Goal: Task Accomplishment & Management: Complete application form

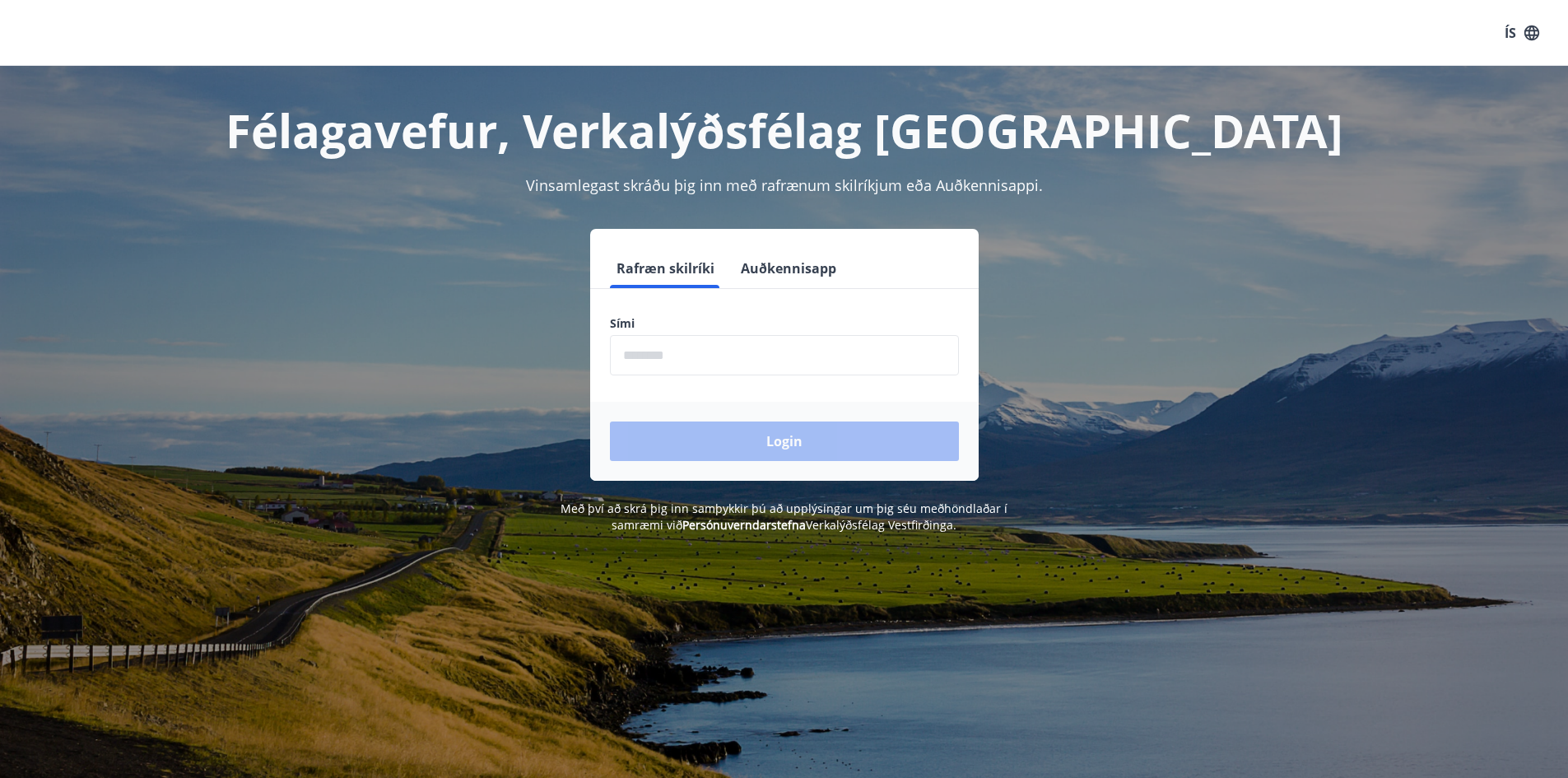
click at [633, 353] on input "phone" at bounding box center [785, 355] width 349 height 40
type input "********"
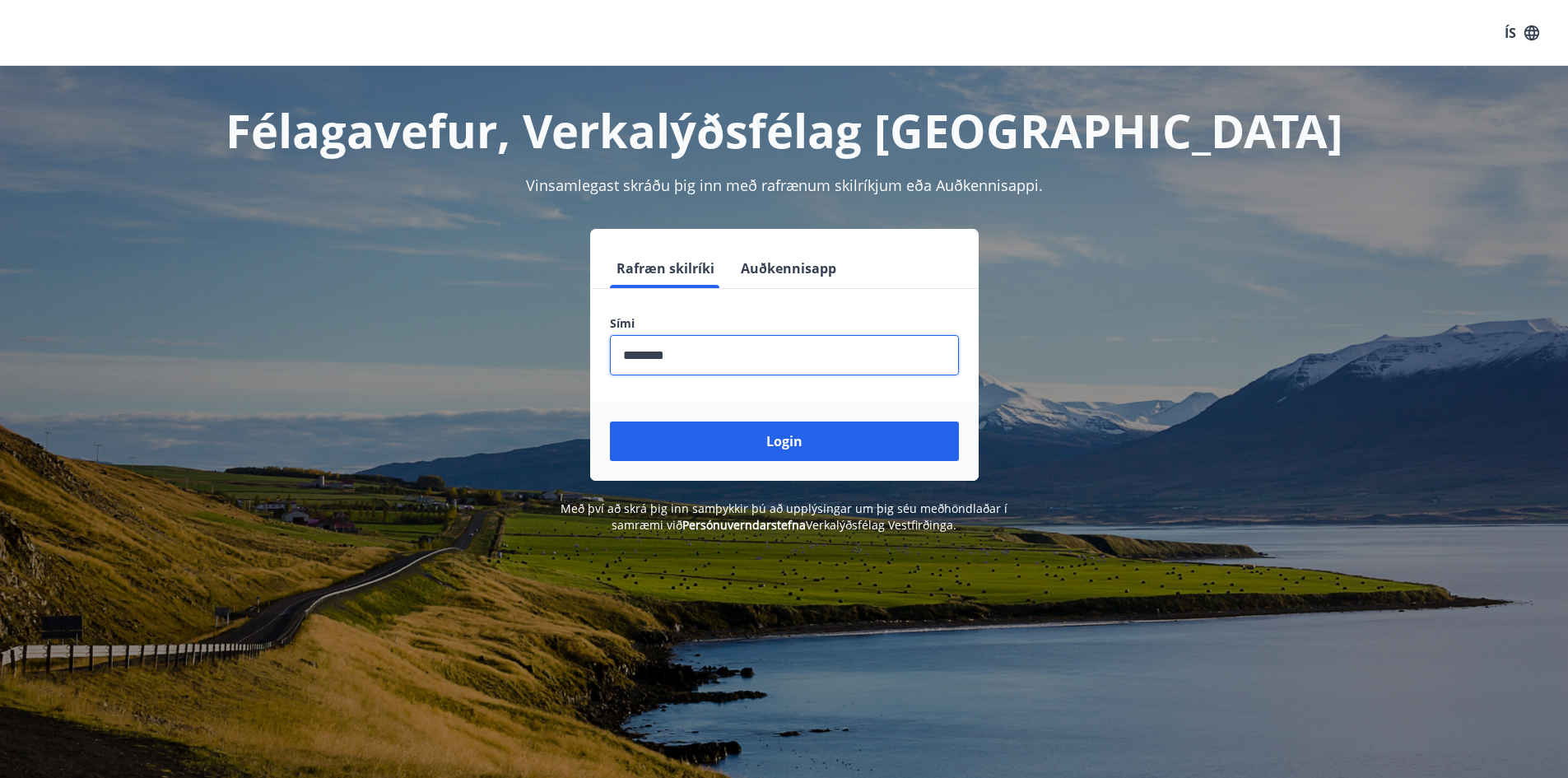
click at [610, 422] on button "Login" at bounding box center [785, 441] width 349 height 39
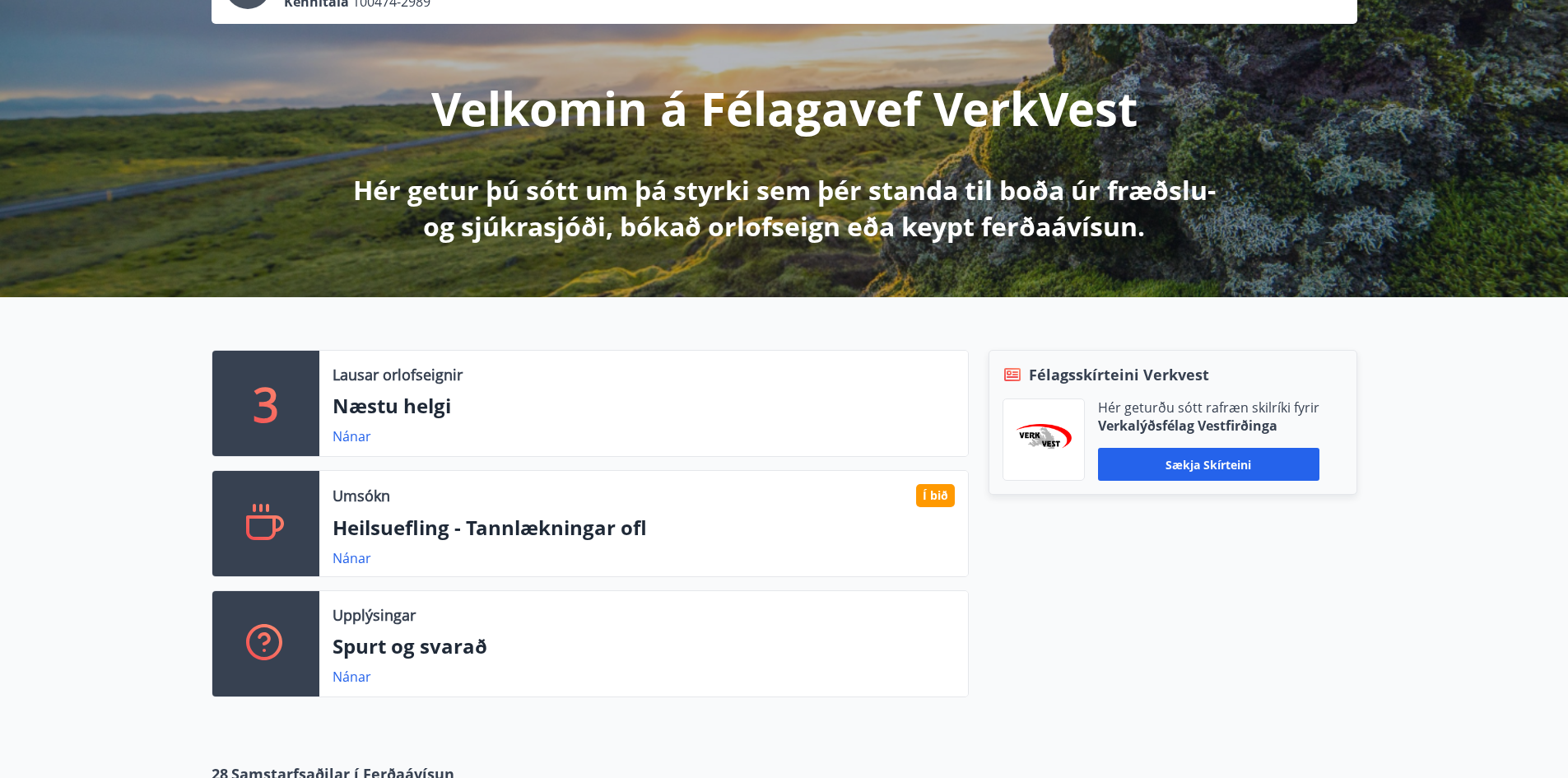
scroll to position [165, 0]
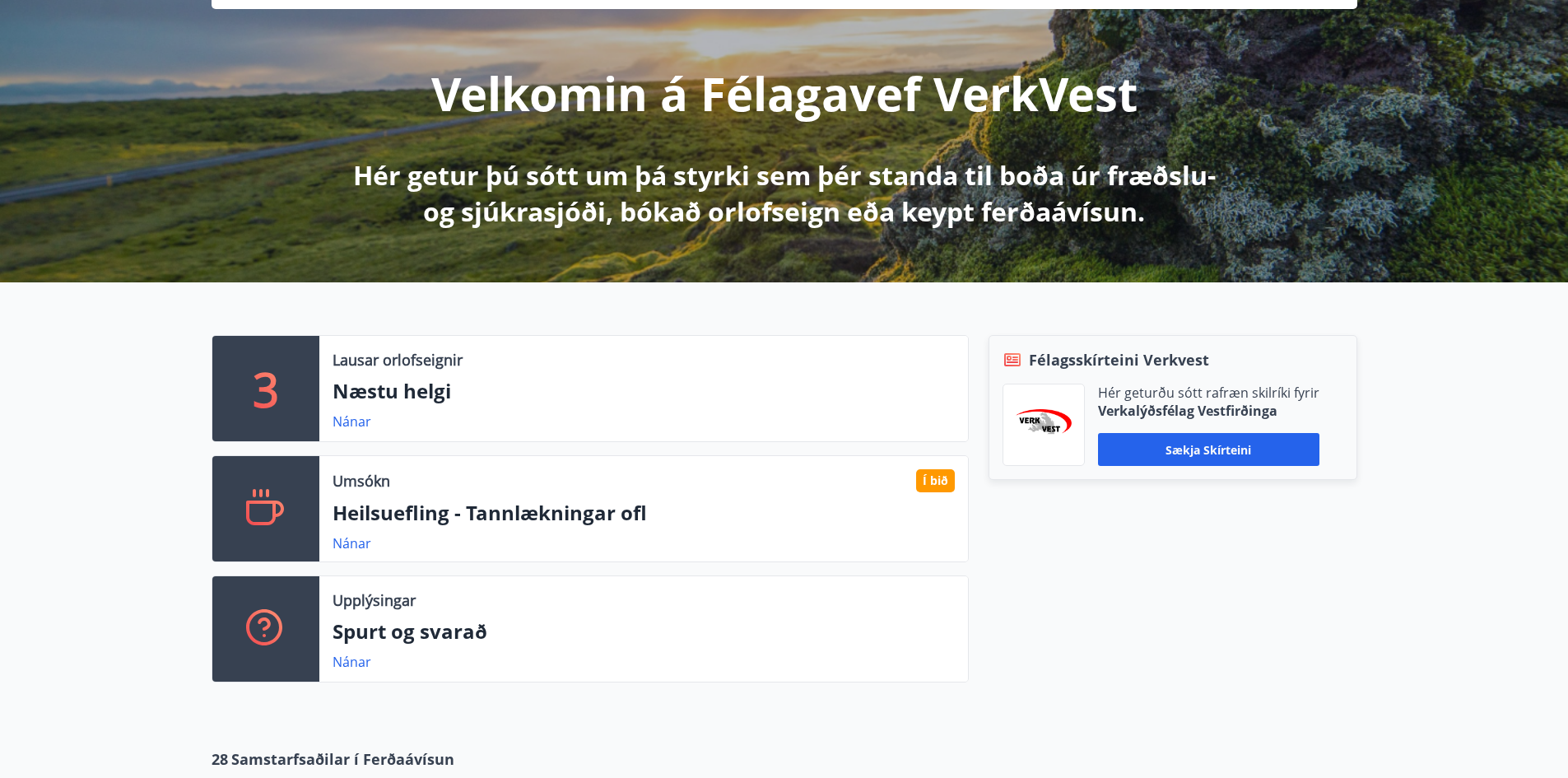
click at [442, 508] on p "Heilsuefling - Tannlækningar ofl" at bounding box center [643, 513] width 622 height 28
click at [353, 546] on link "Nánar" at bounding box center [352, 543] width 38 height 18
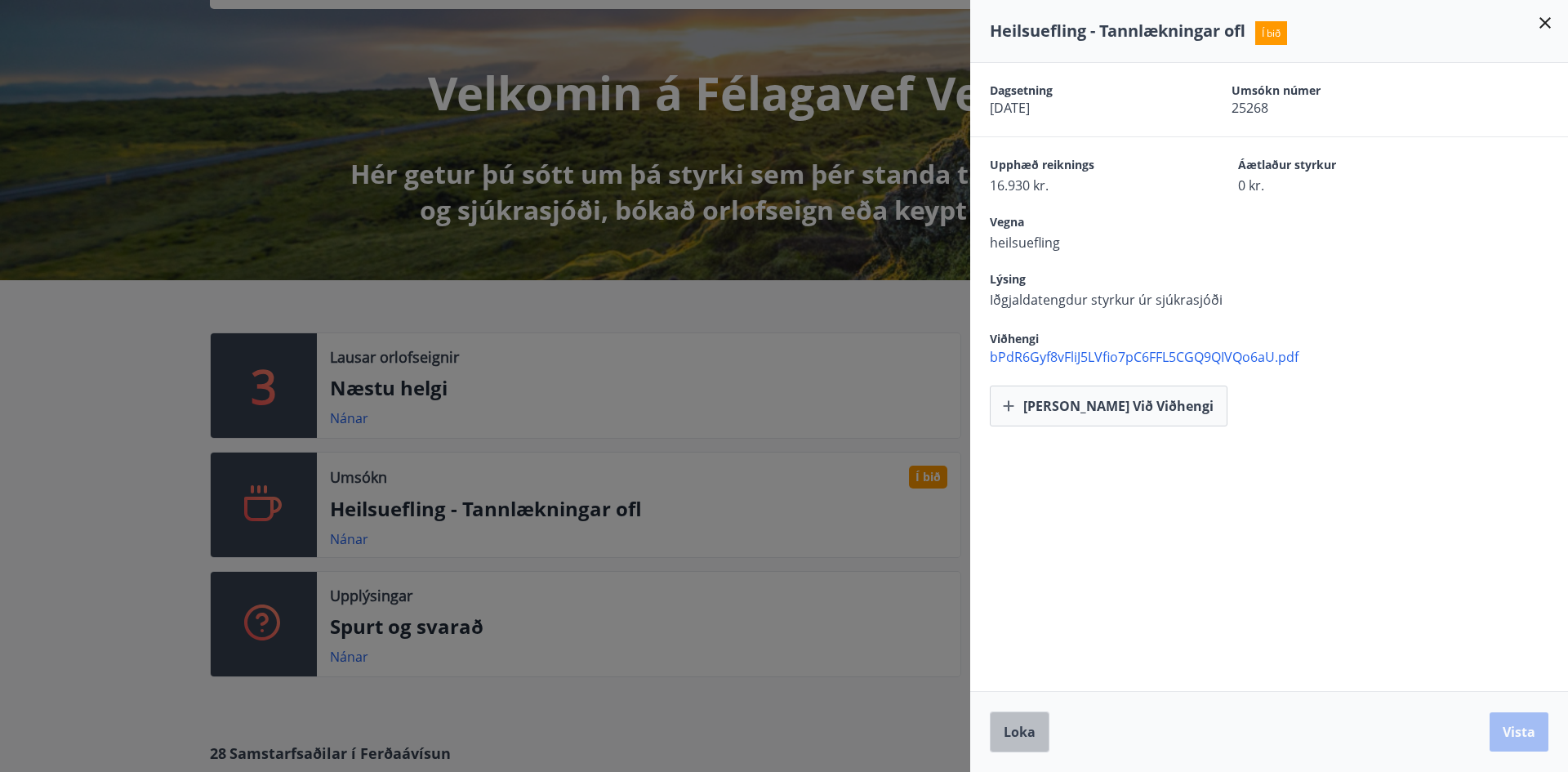
click at [1024, 736] on span "Loka" at bounding box center [1020, 732] width 32 height 18
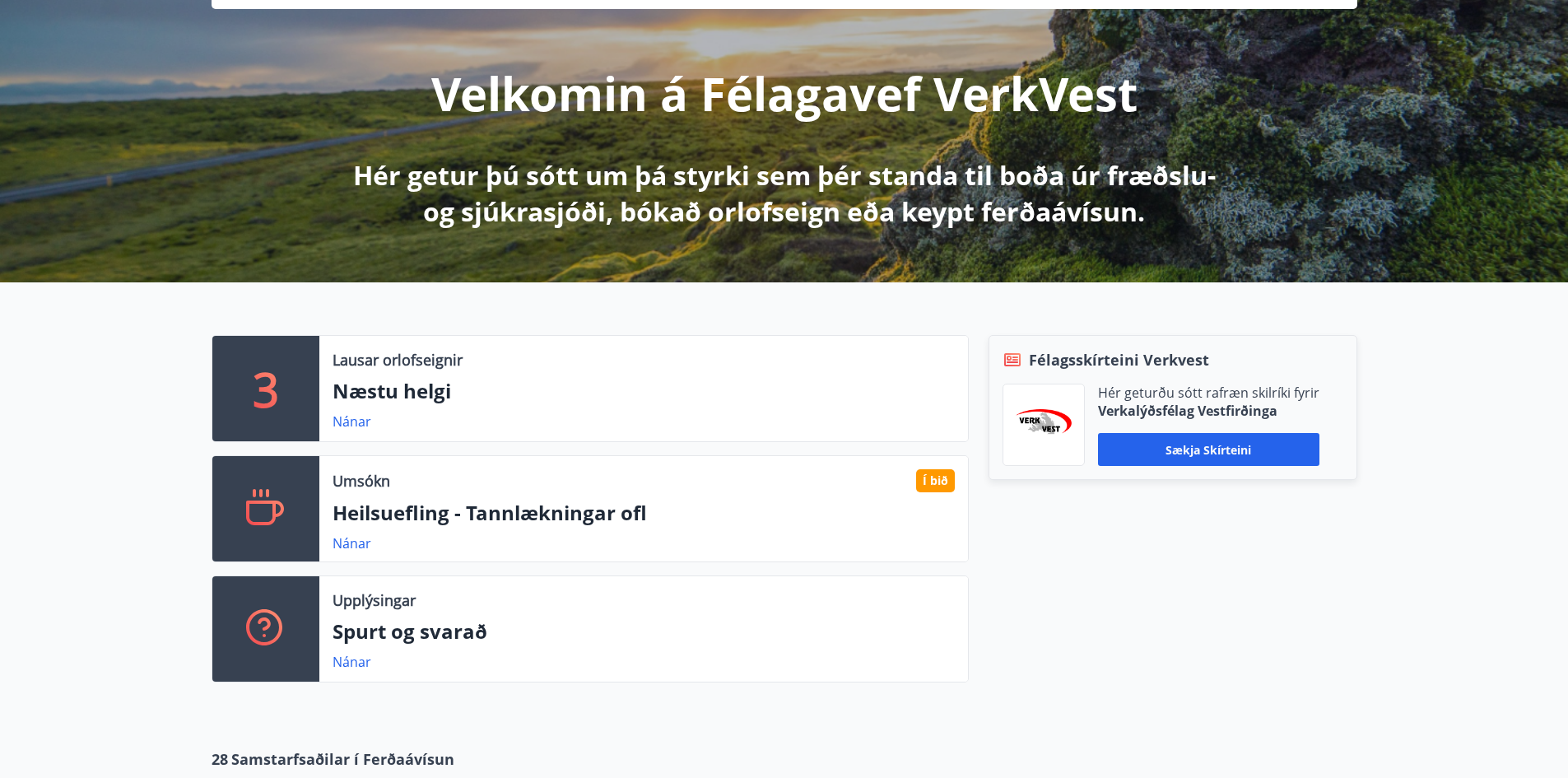
scroll to position [0, 0]
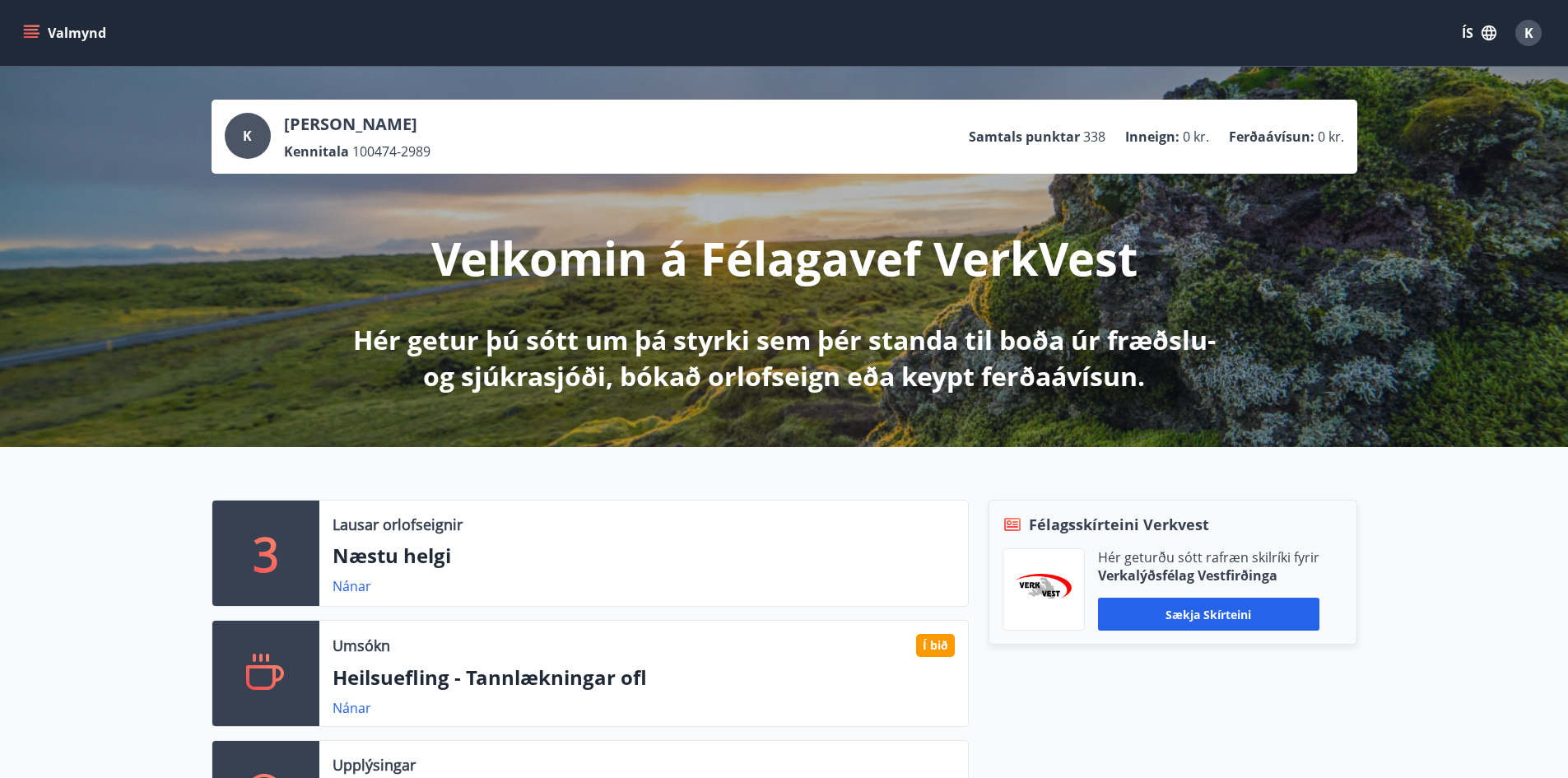
click at [31, 34] on icon "menu" at bounding box center [32, 33] width 18 height 2
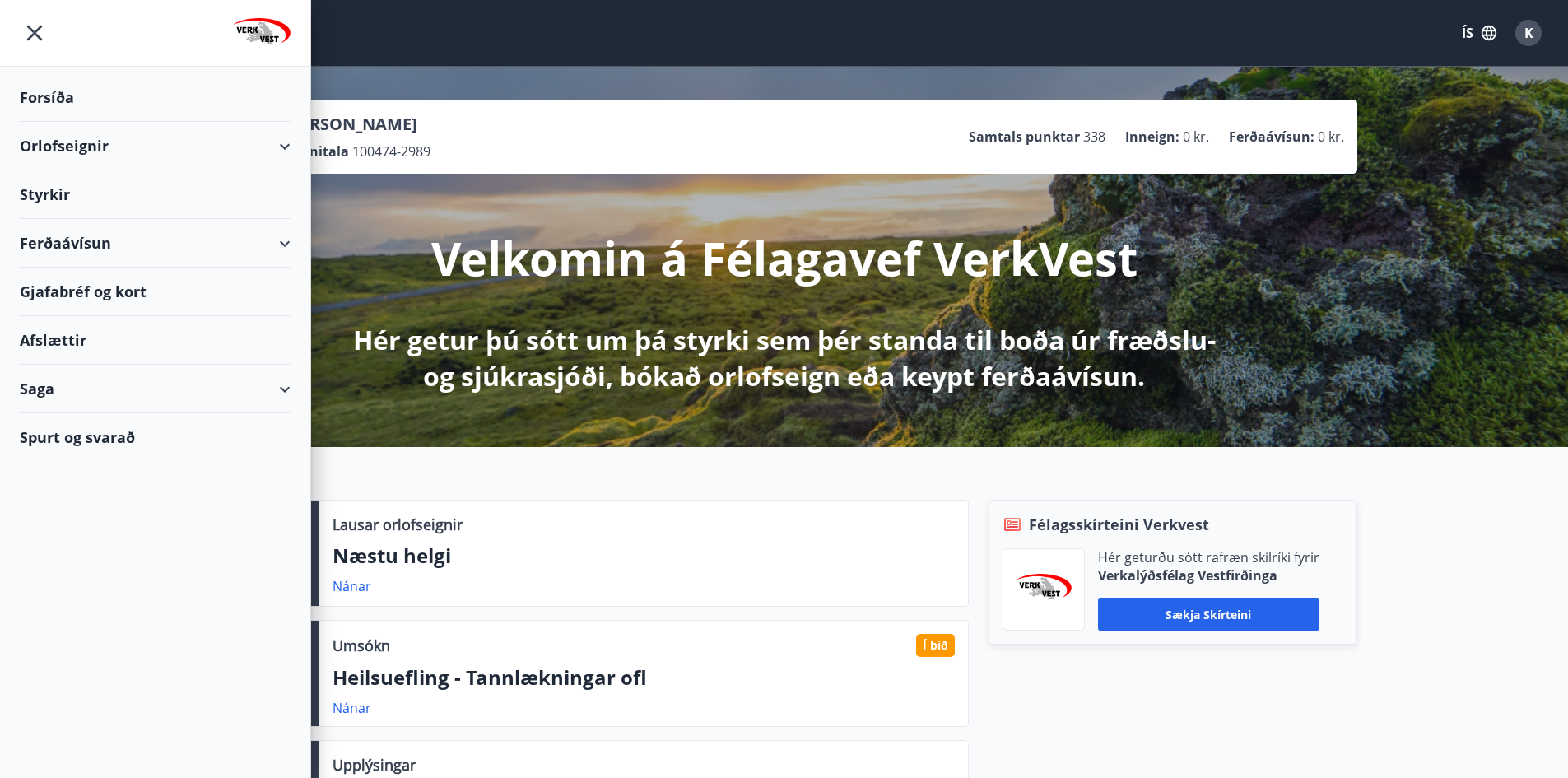
click at [65, 194] on div "Styrkir" at bounding box center [155, 195] width 271 height 49
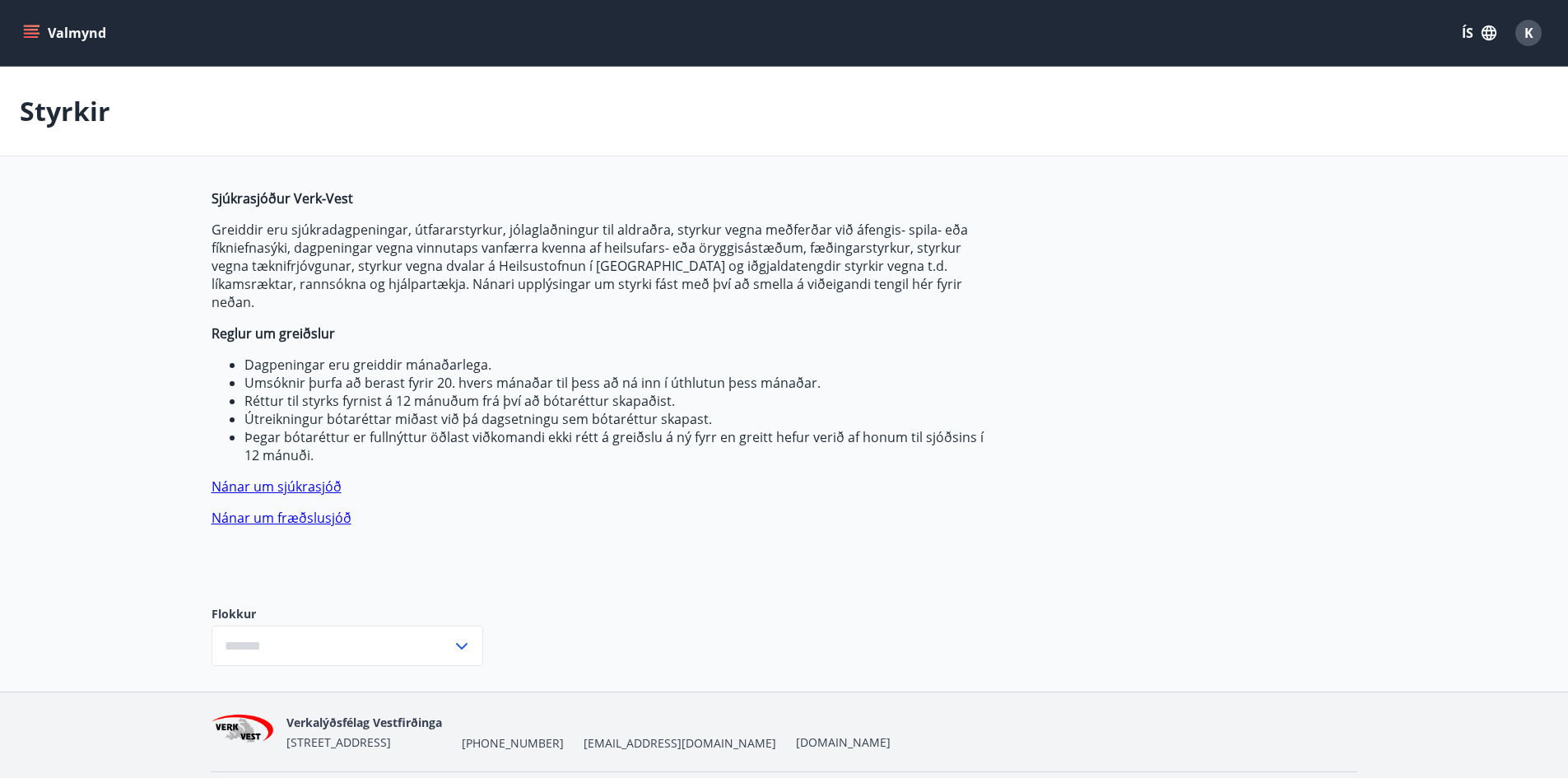
type input "***"
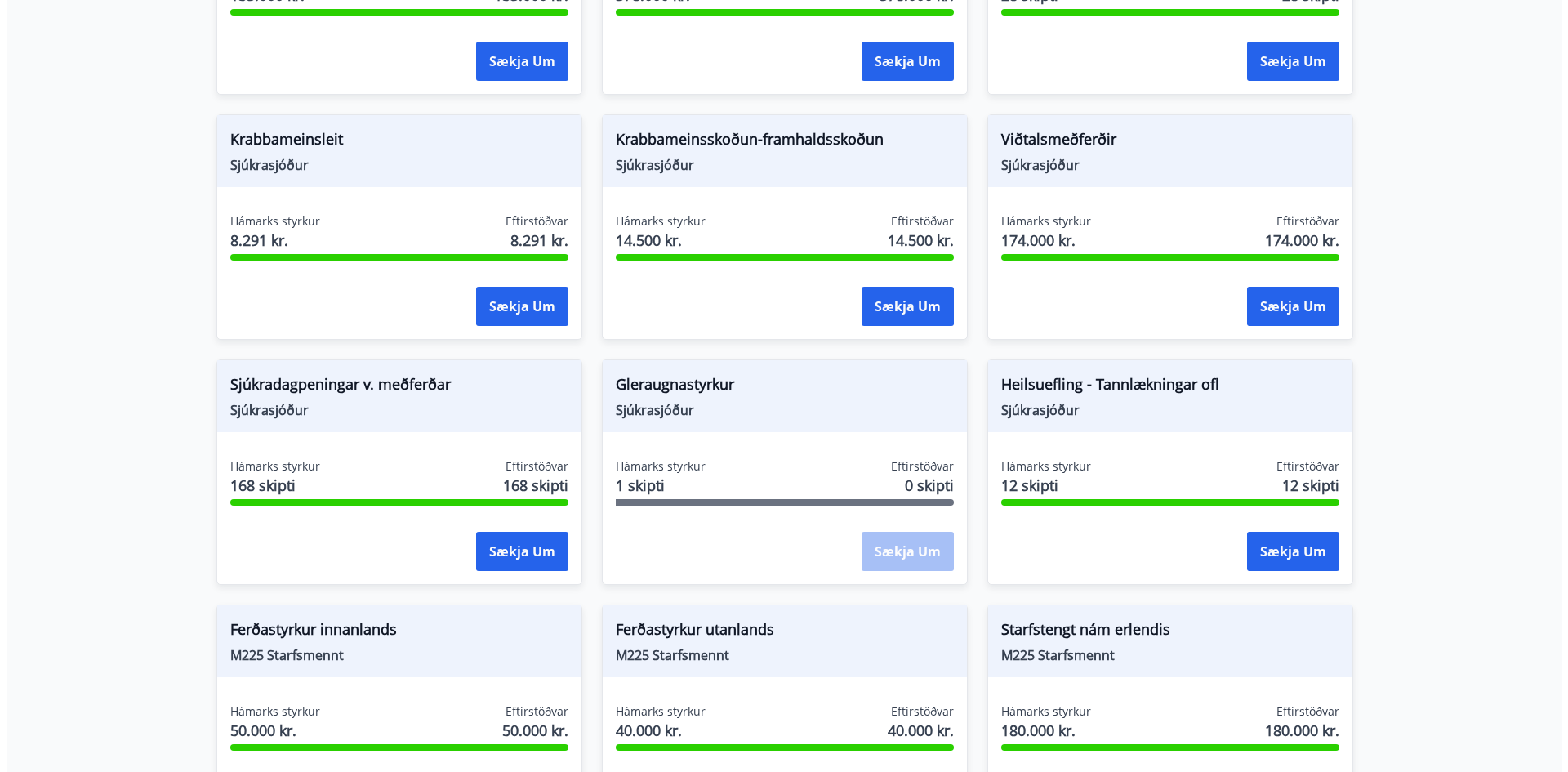
scroll to position [1144, 0]
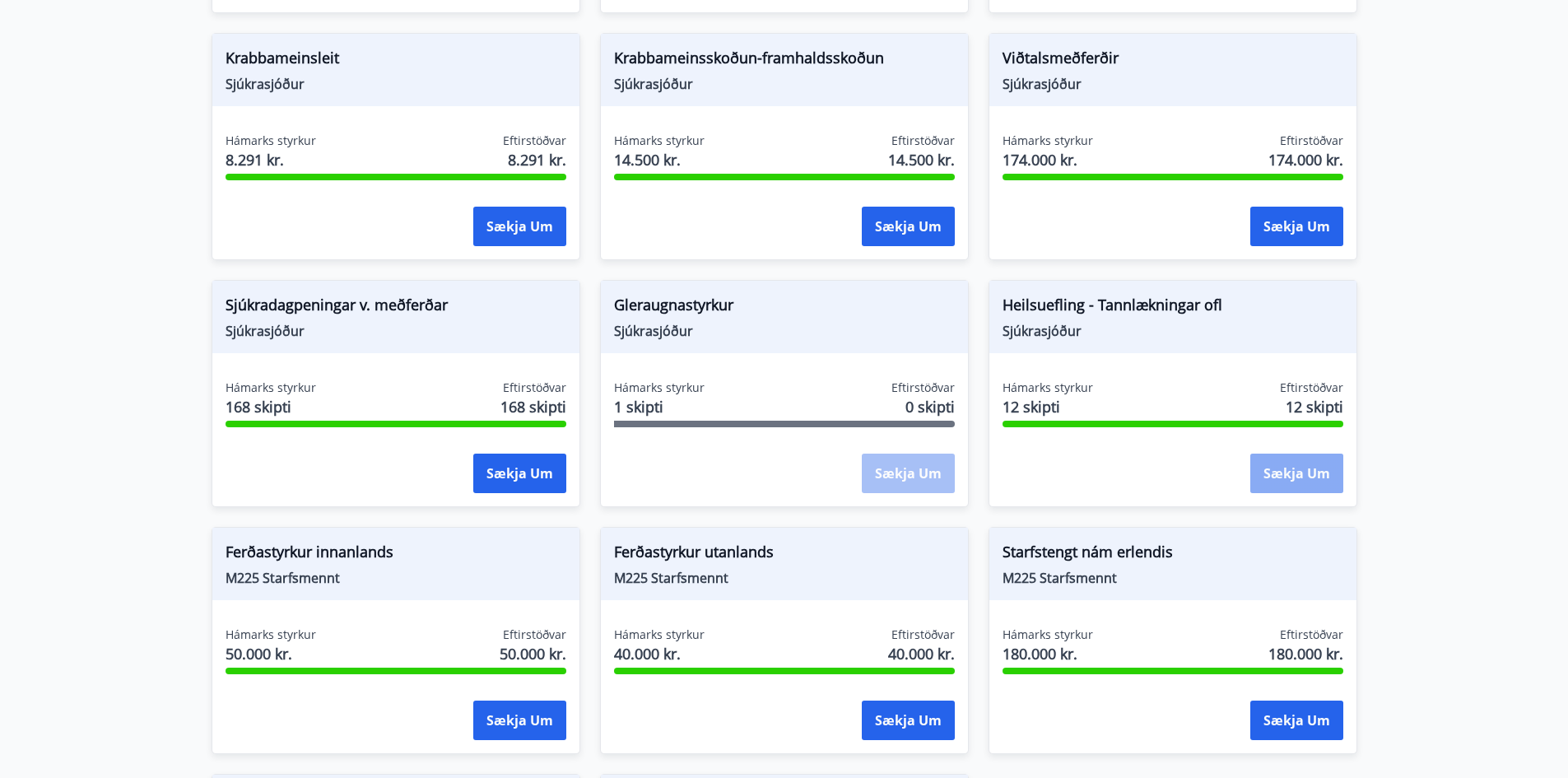
click at [1297, 464] on button "Sækja um" at bounding box center [1296, 473] width 93 height 39
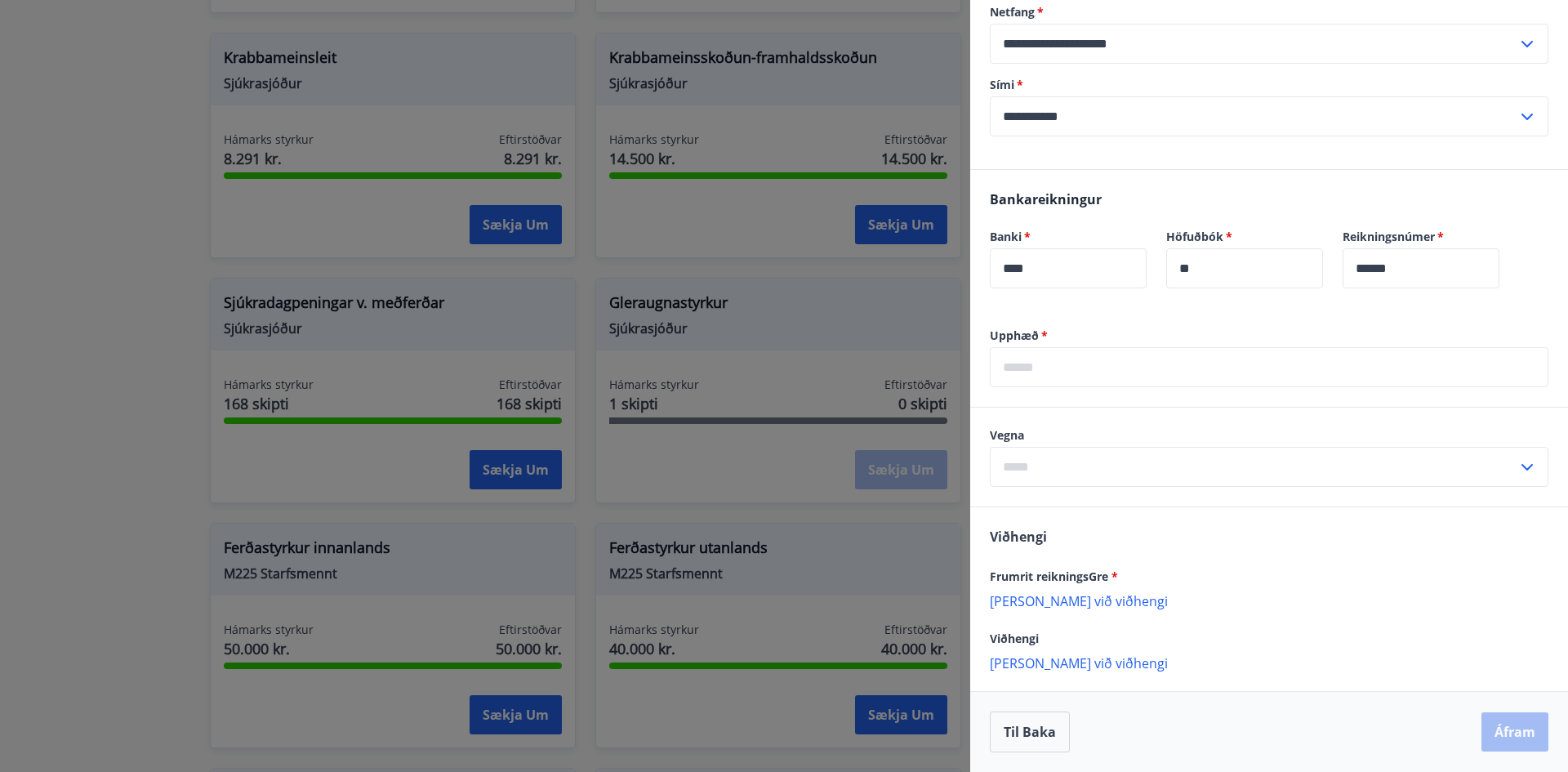
scroll to position [708, 0]
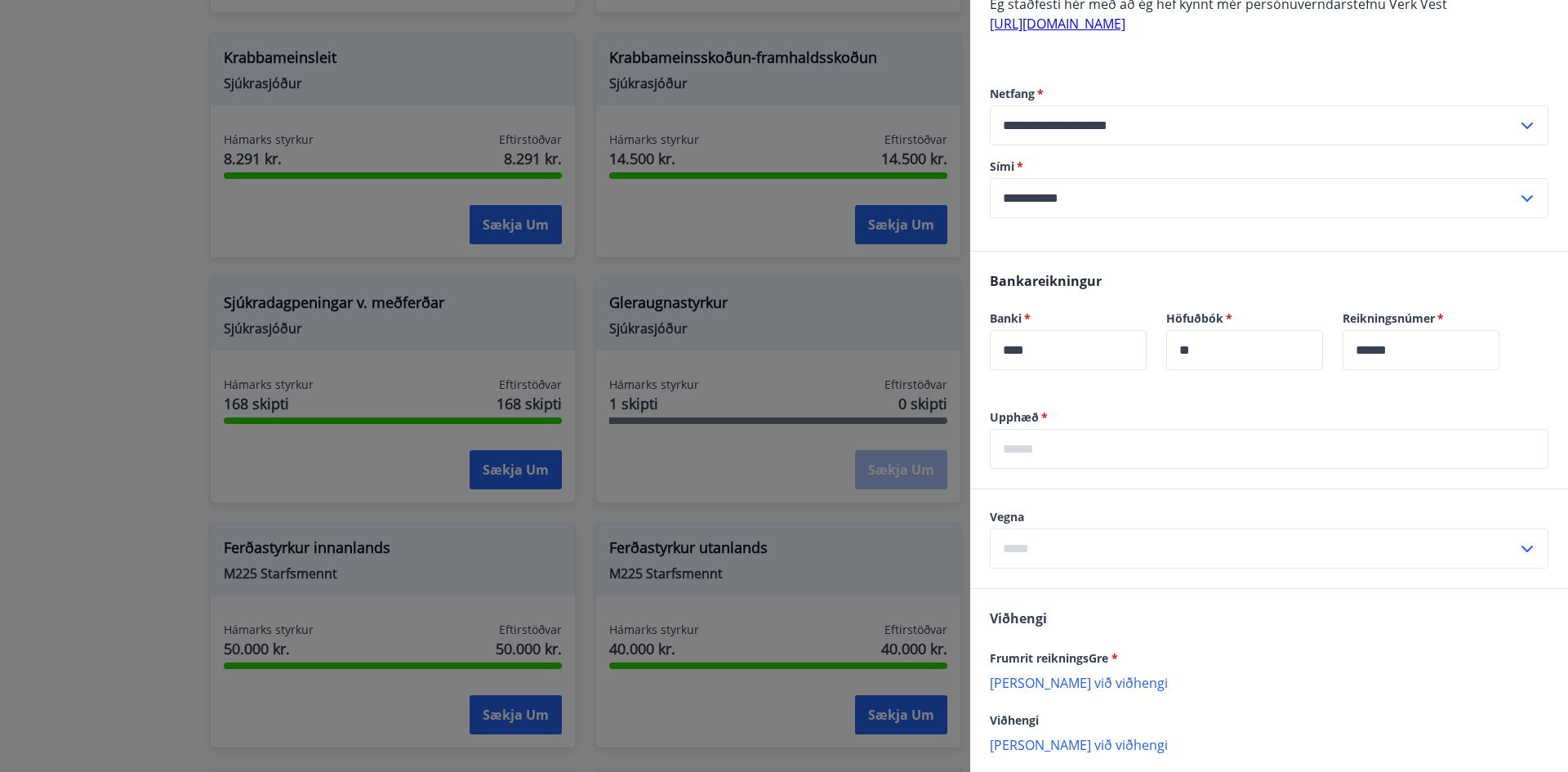
click at [1035, 453] on input "text" at bounding box center [1269, 449] width 559 height 40
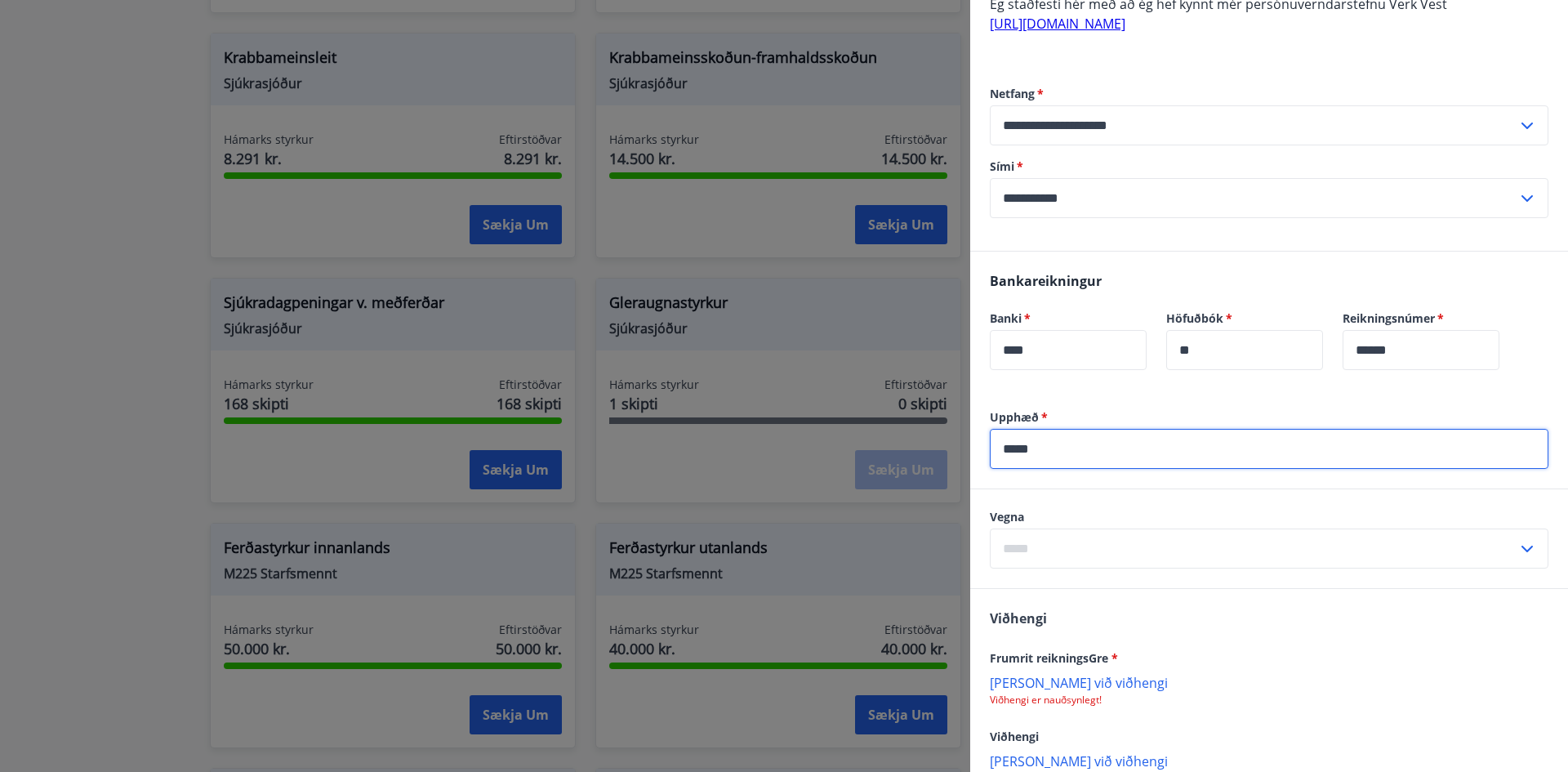
type input "*****"
click at [1522, 548] on icon at bounding box center [1527, 548] width 20 height 20
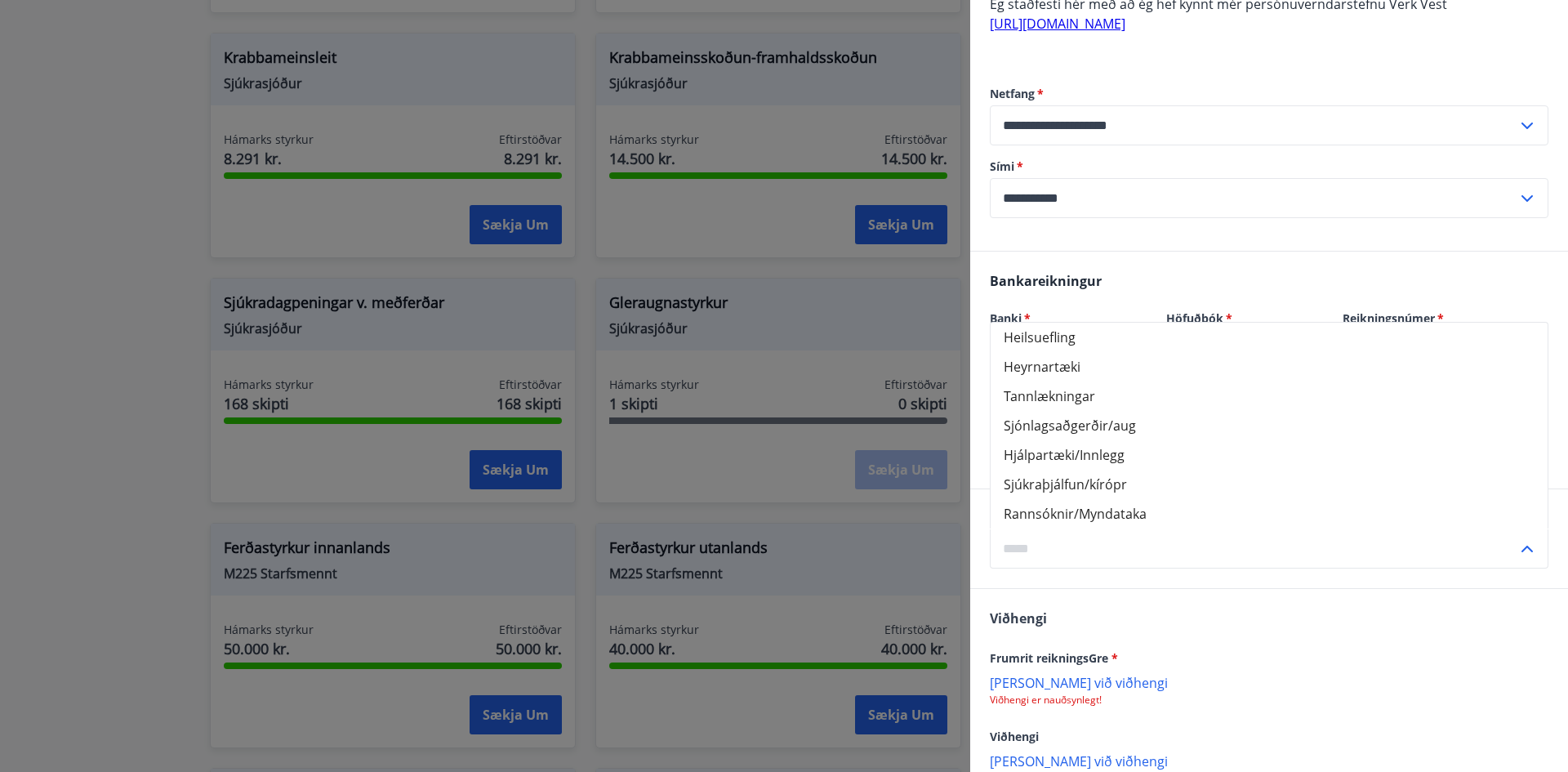
click at [1042, 336] on li "Heilsuefling" at bounding box center [1269, 337] width 557 height 29
type input "**********"
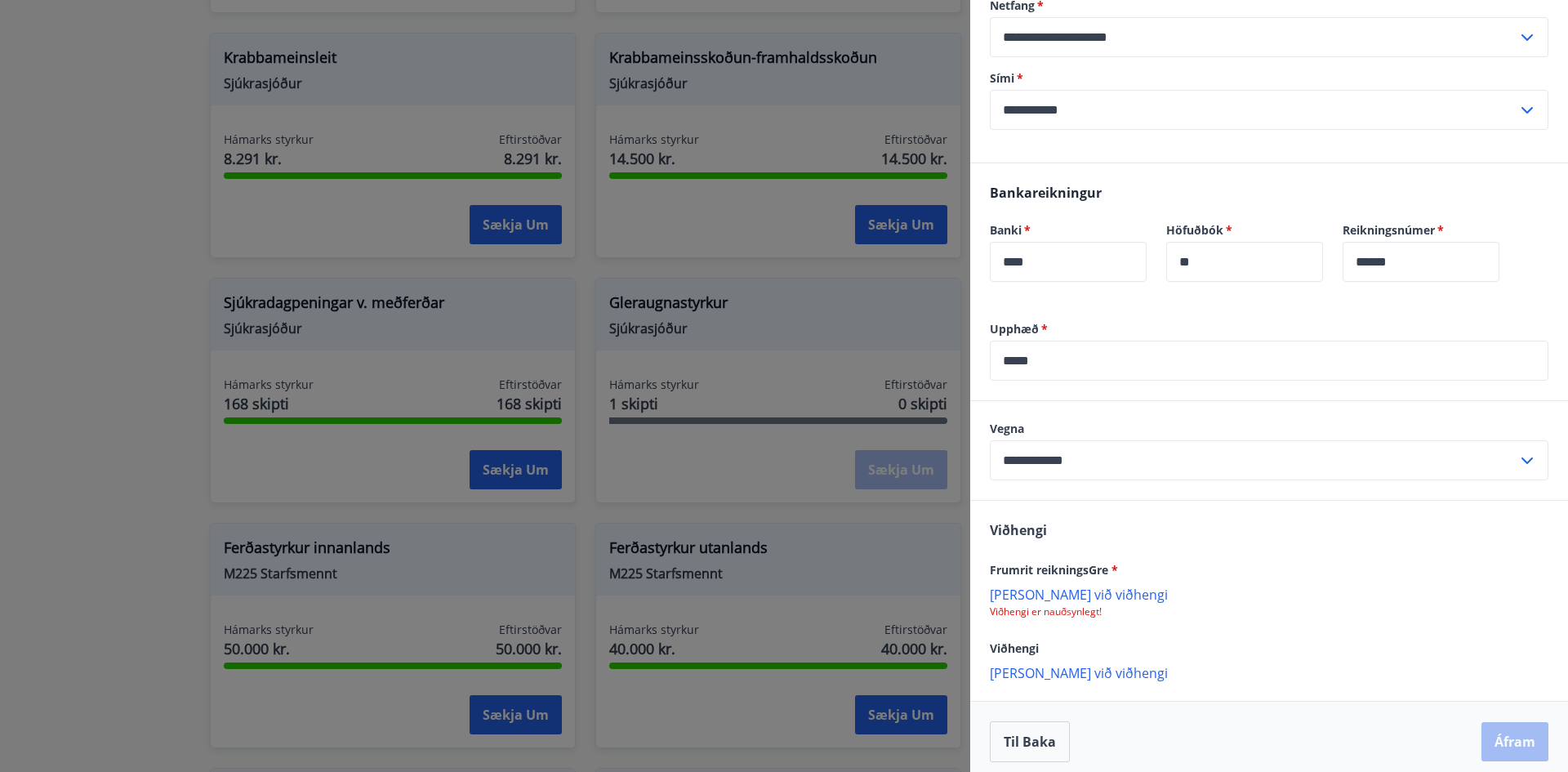
scroll to position [806, 0]
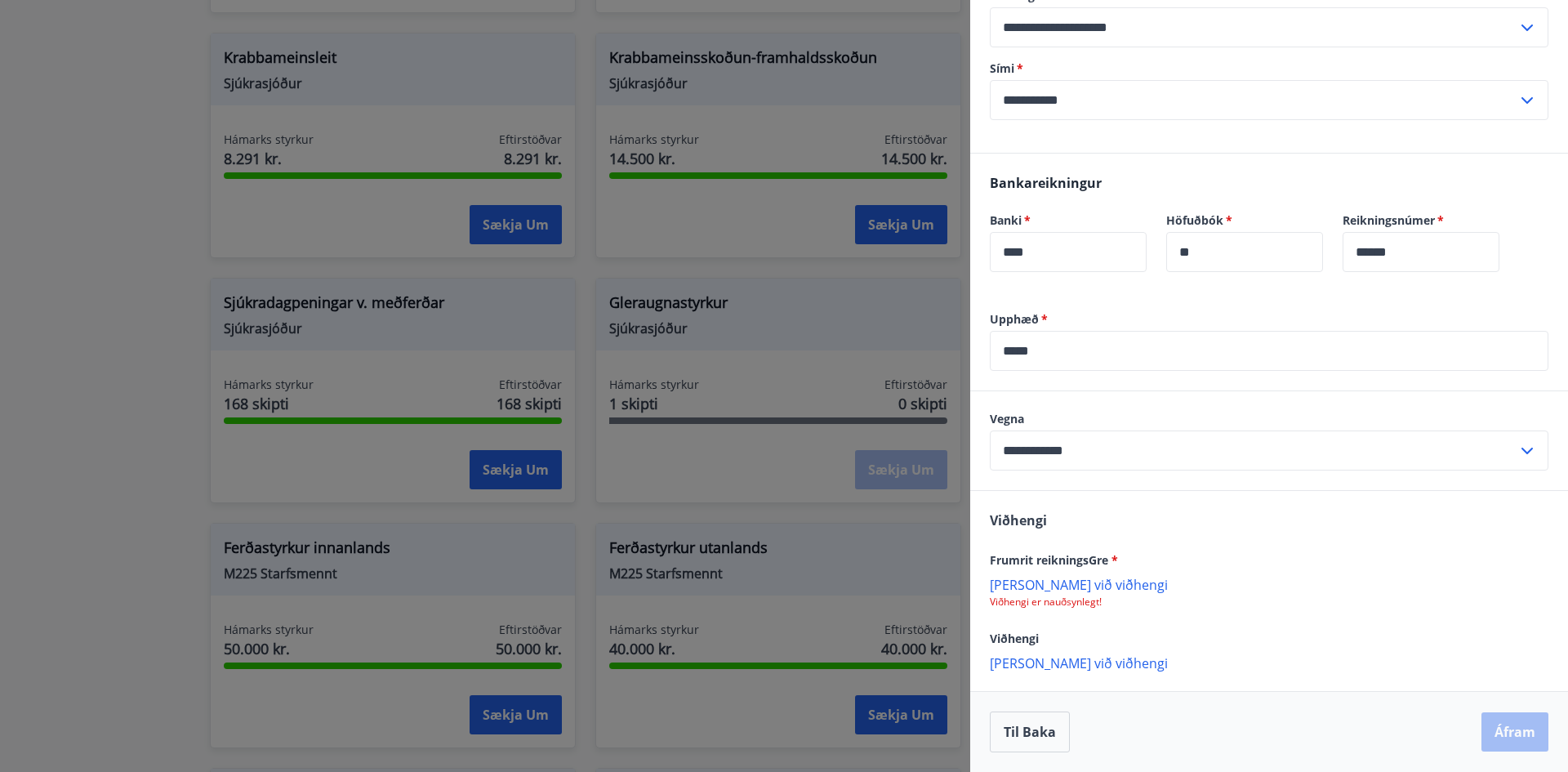
click at [1024, 583] on p "Bæta við viðhengi" at bounding box center [1269, 584] width 559 height 16
click at [1004, 665] on p "Bæta við viðhengi" at bounding box center [1269, 664] width 559 height 16
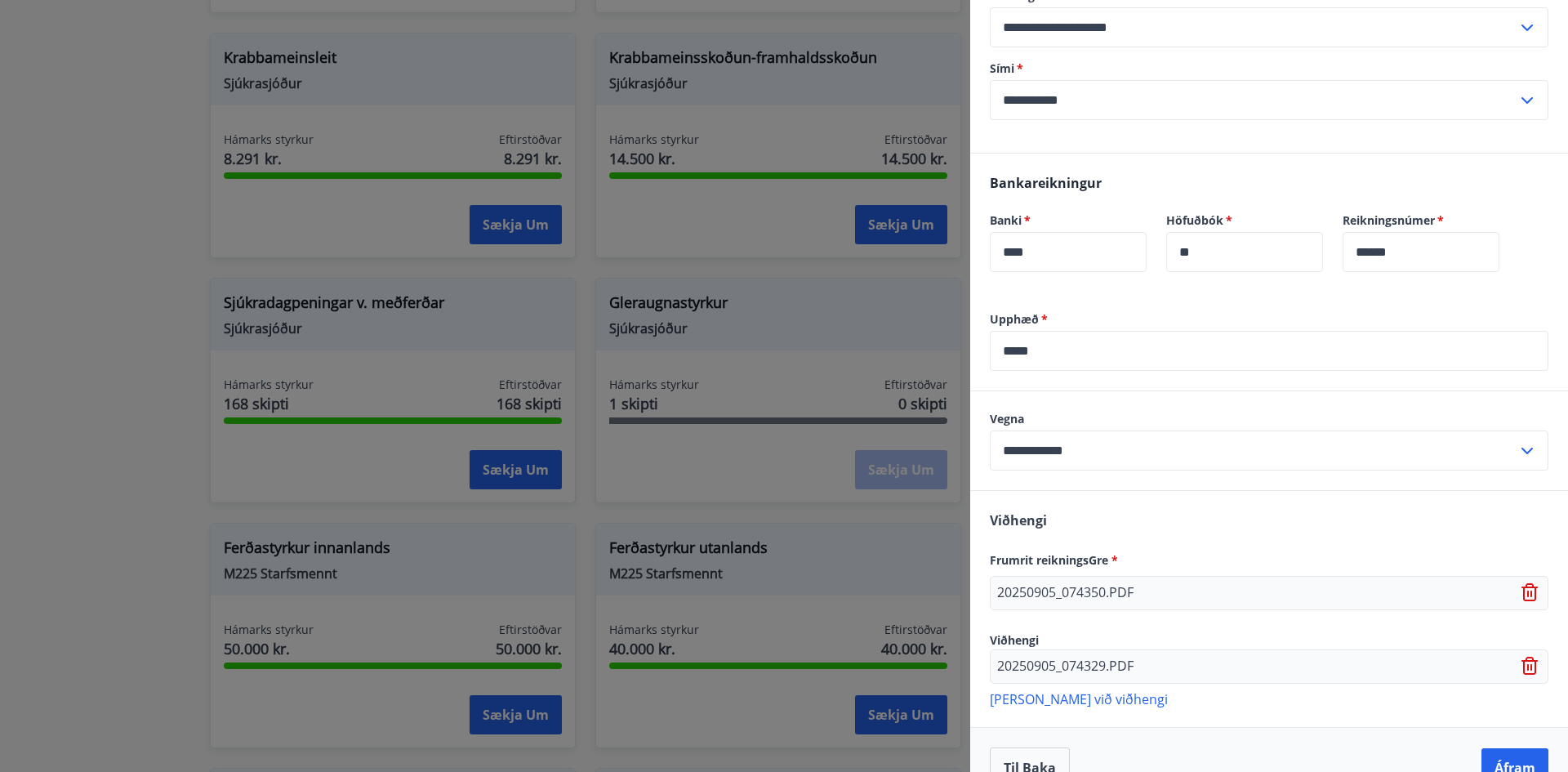
scroll to position [841, 0]
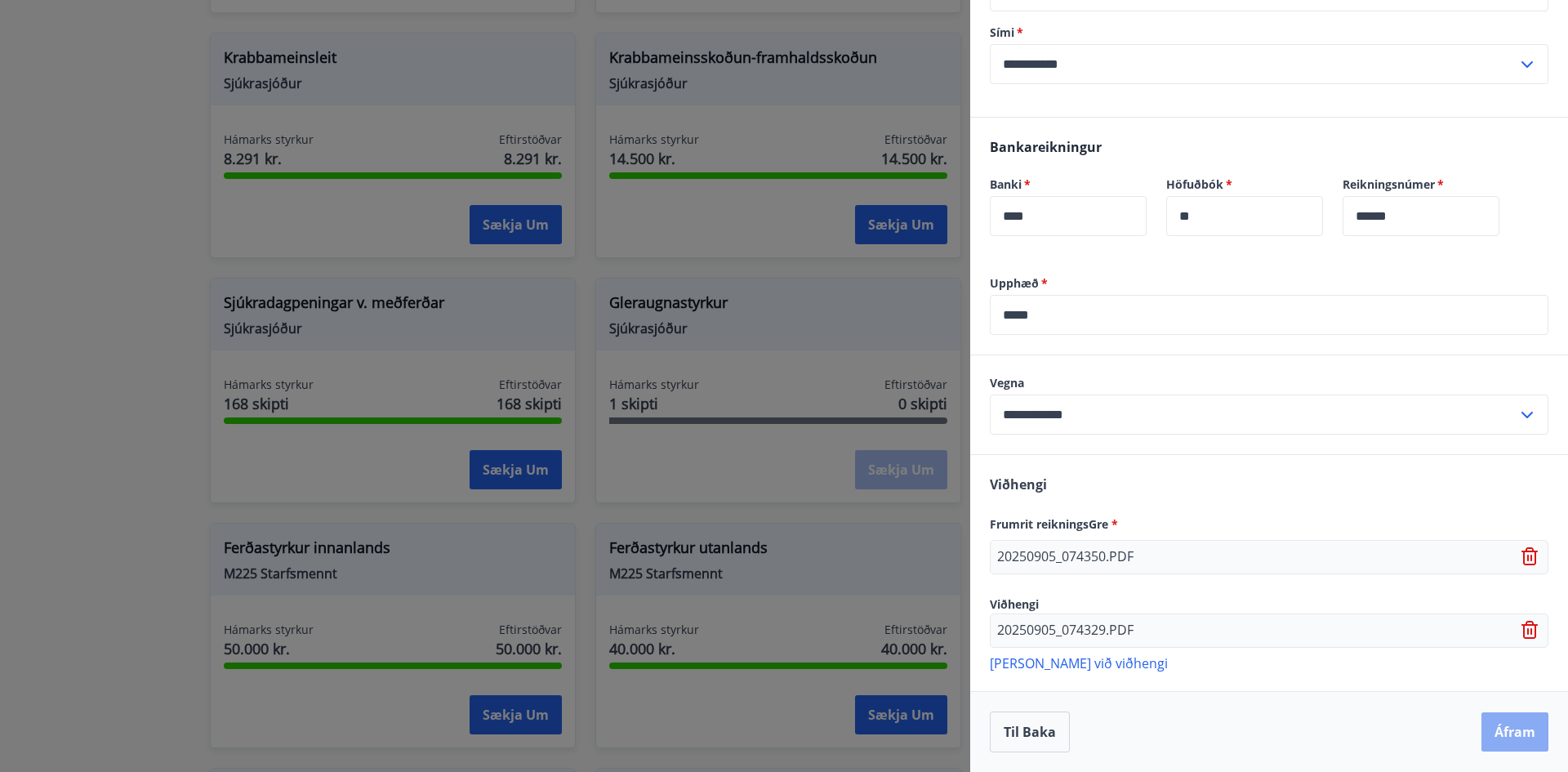
click at [1489, 728] on button "Áfram" at bounding box center [1515, 731] width 67 height 39
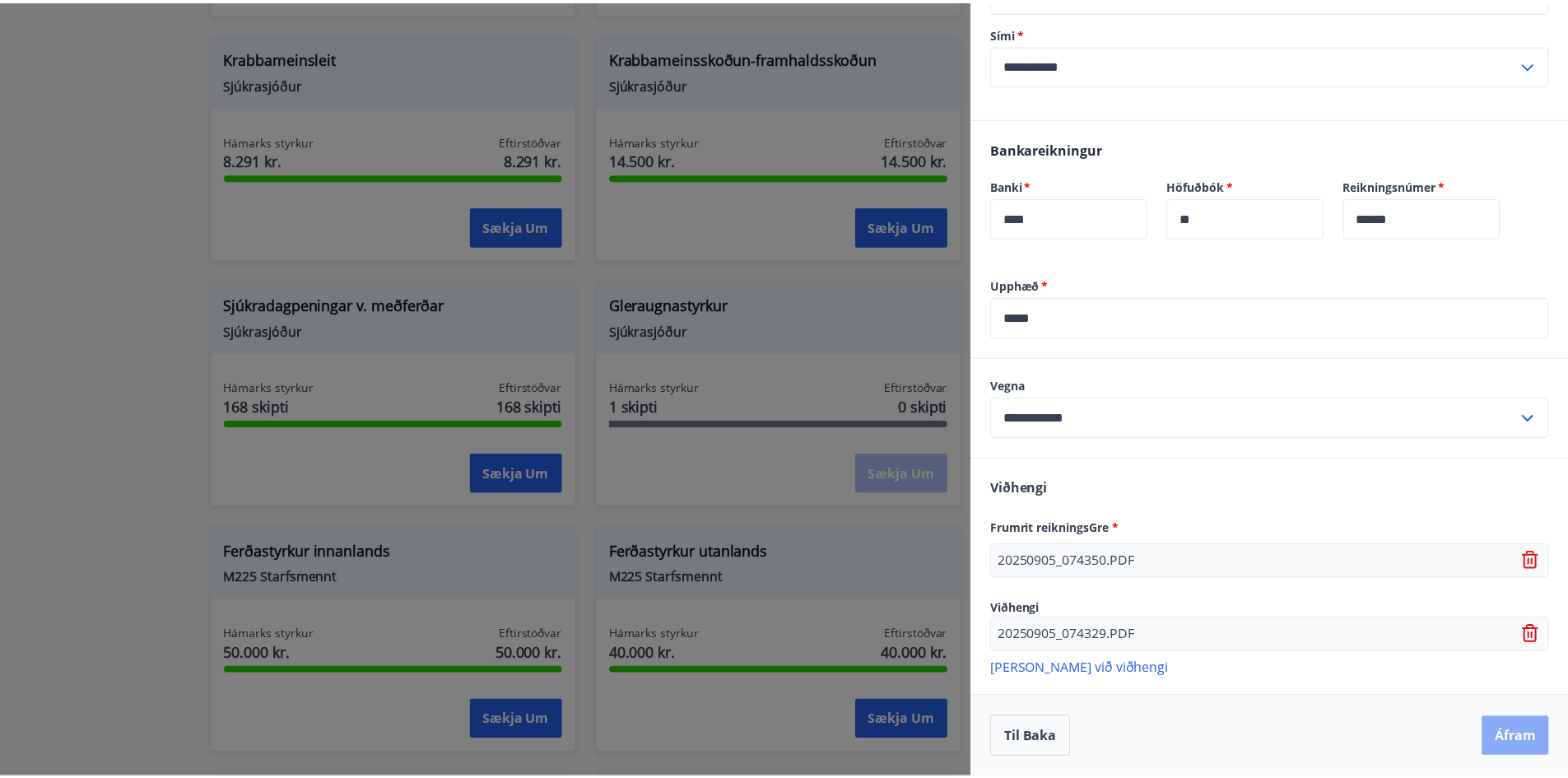
scroll to position [0, 0]
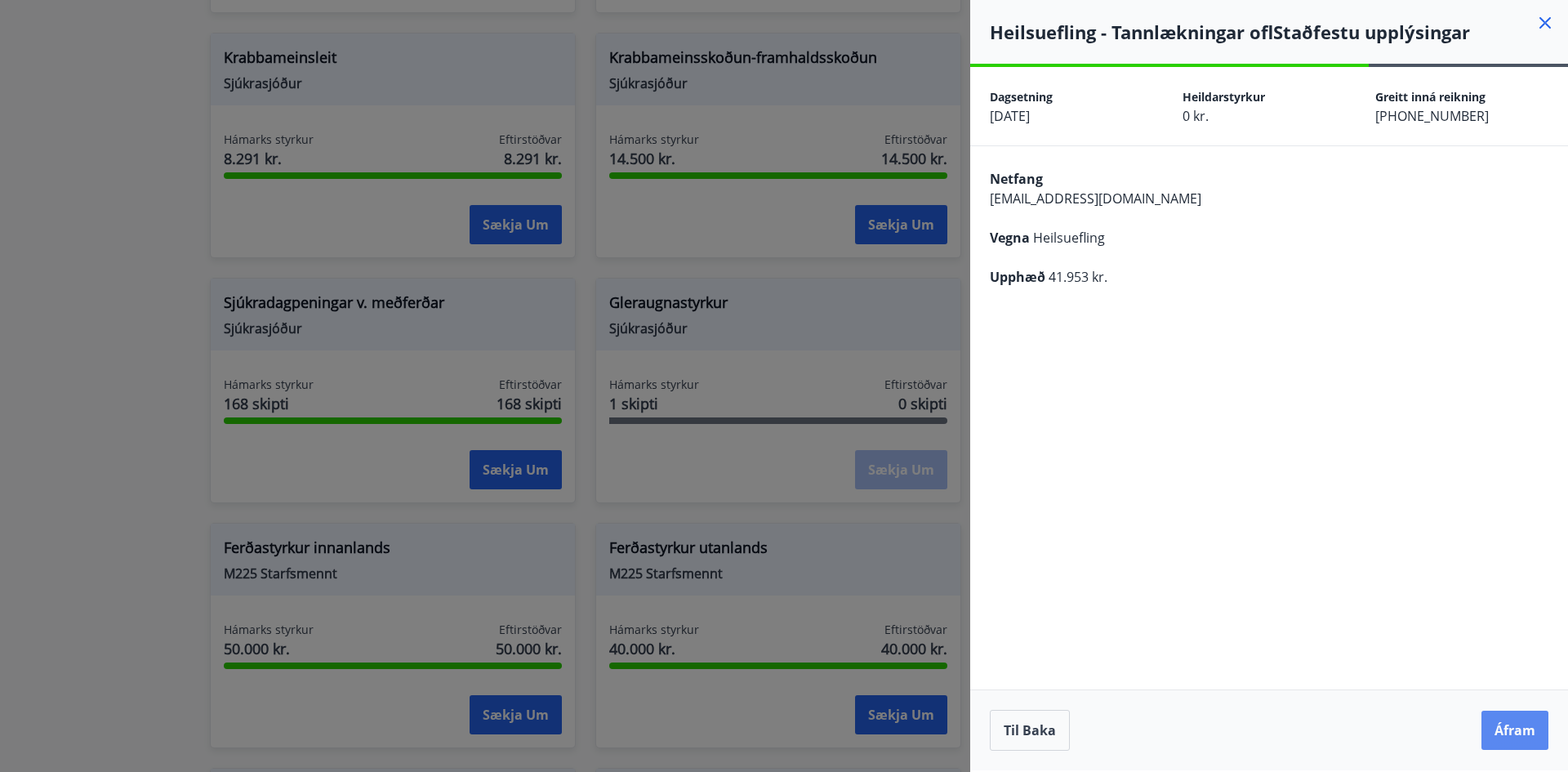
click at [1500, 741] on button "Áfram" at bounding box center [1515, 730] width 67 height 39
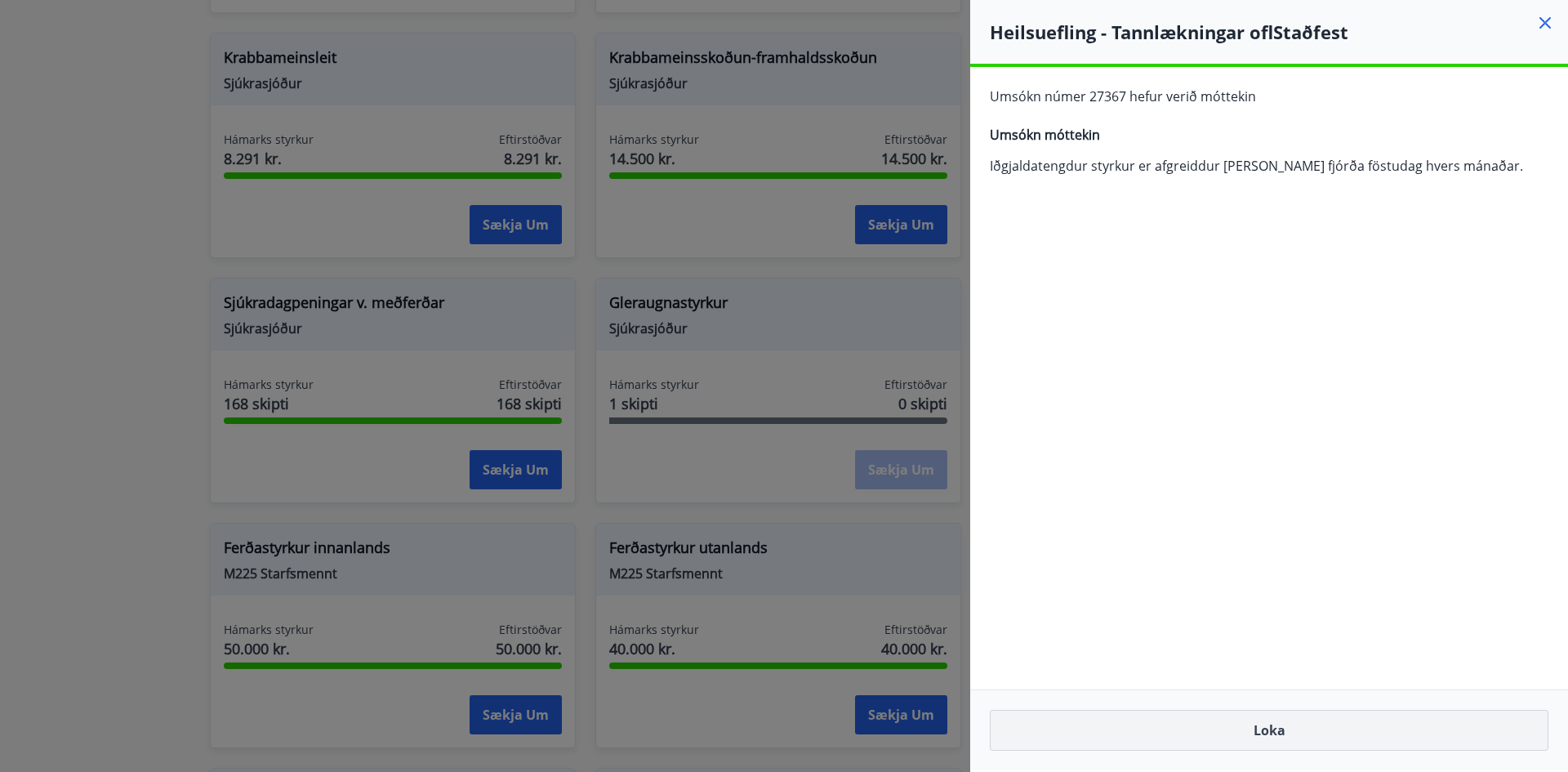
click at [1269, 728] on button "Loka" at bounding box center [1269, 730] width 559 height 41
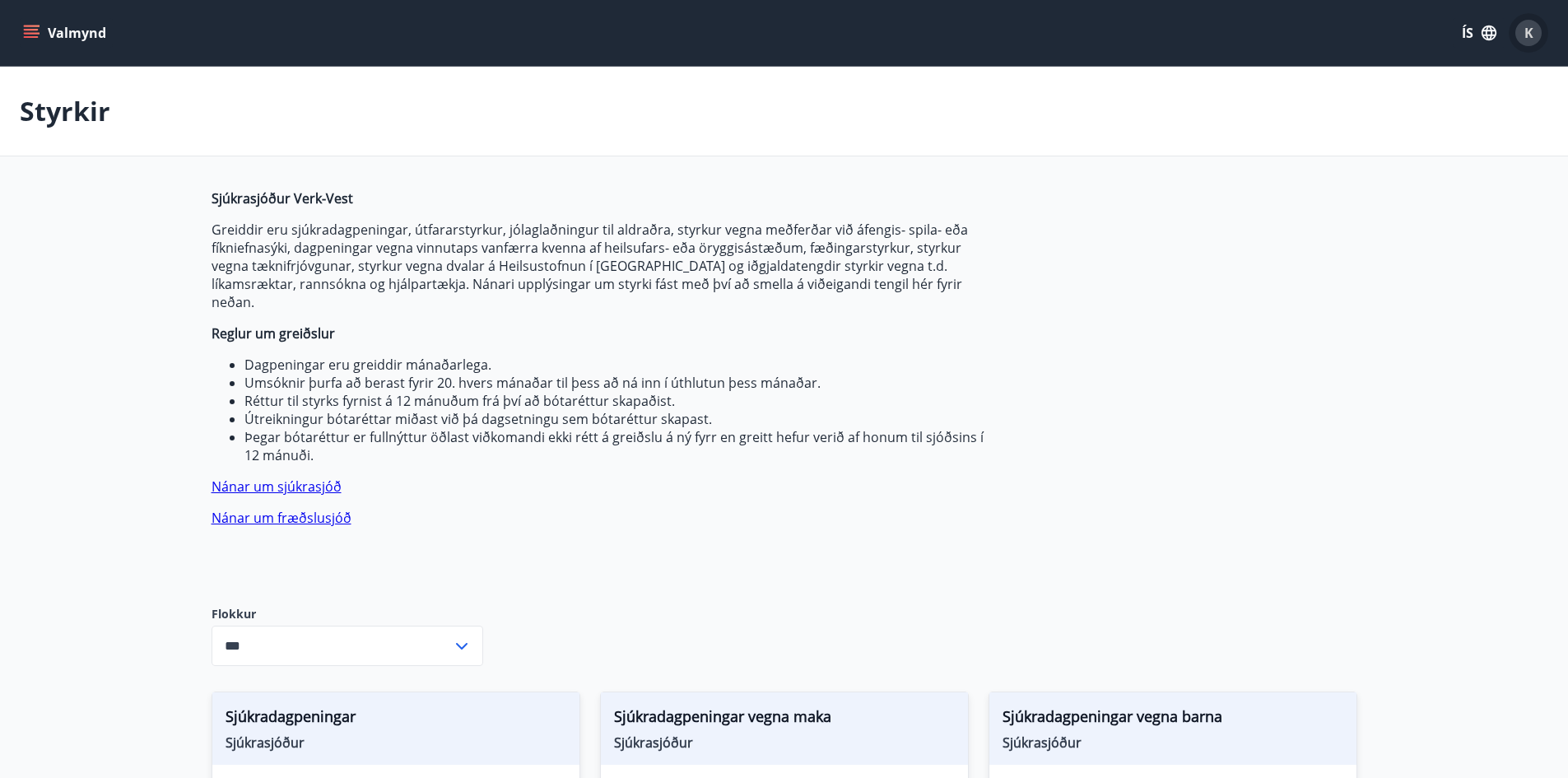
click at [1536, 37] on div "K" at bounding box center [1529, 33] width 26 height 26
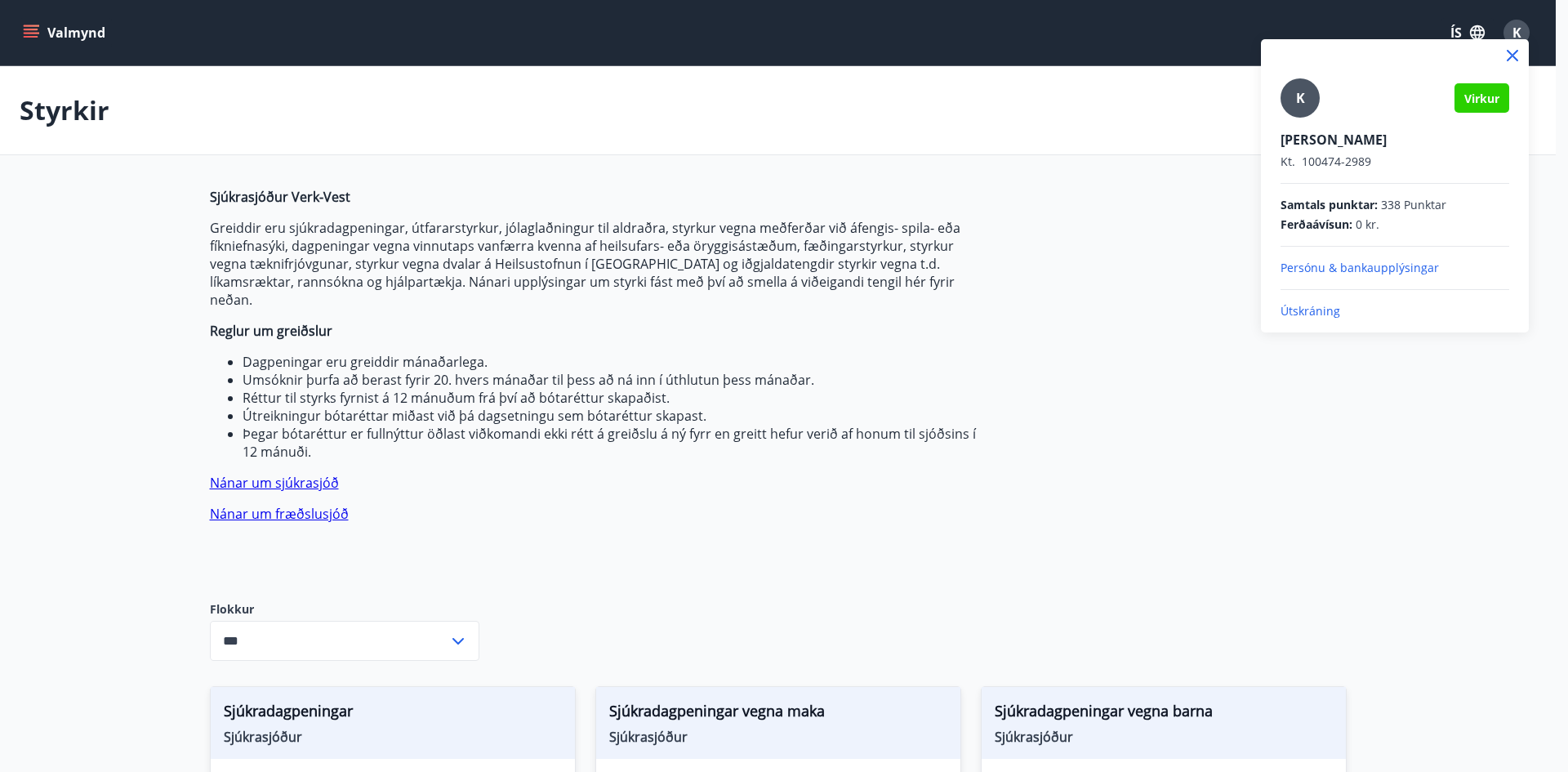
click at [1298, 314] on p "Útskráning" at bounding box center [1396, 311] width 229 height 16
